Goal: Transaction & Acquisition: Purchase product/service

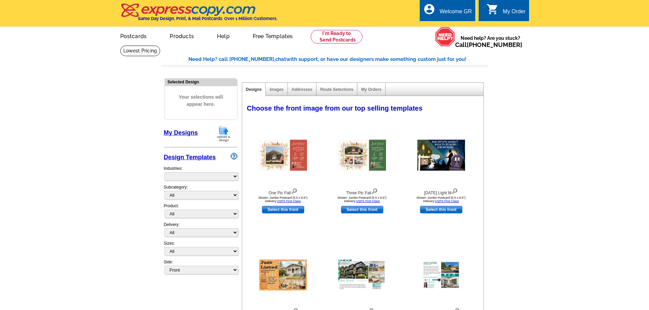
select select "785"
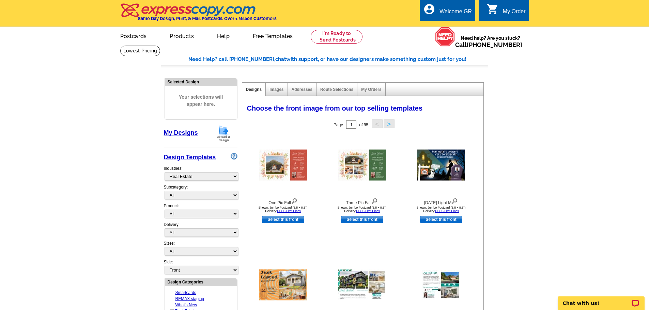
click at [225, 133] on img at bounding box center [224, 133] width 18 height 17
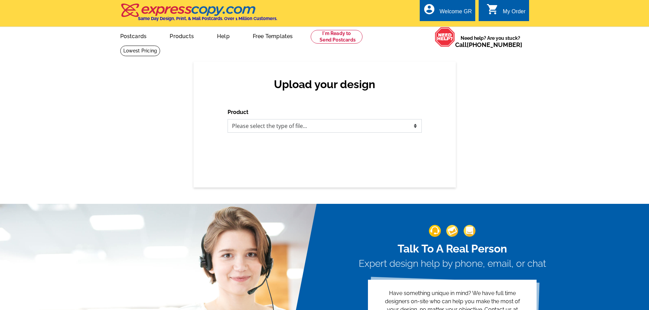
click at [290, 126] on select "Please select the type of file... Postcards Business Cards Letters and flyers G…" at bounding box center [325, 126] width 194 height 14
select select "3"
click at [228, 120] on select "Please select the type of file... Postcards Business Cards Letters and flyers G…" at bounding box center [325, 126] width 194 height 14
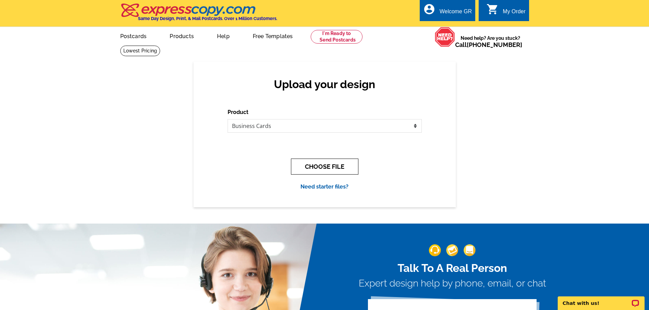
click at [311, 173] on button "CHOOSE FILE" at bounding box center [324, 167] width 67 height 16
